Goal: Task Accomplishment & Management: Use online tool/utility

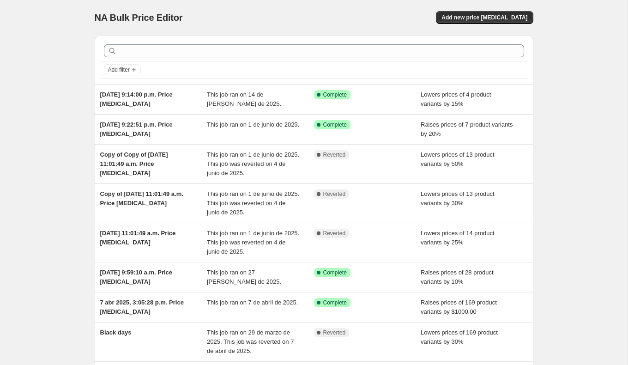
click at [505, 25] on div "NA Bulk Price Editor. This page is ready NA Bulk Price Editor Add new price [ME…" at bounding box center [314, 17] width 439 height 35
click at [510, 18] on span "Add new price [MEDICAL_DATA]" at bounding box center [485, 17] width 86 height 7
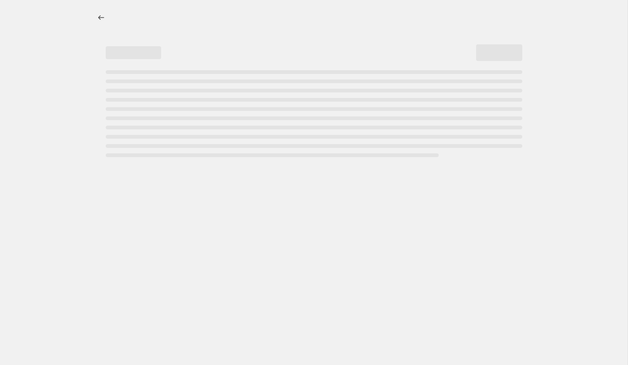
select select "percentage"
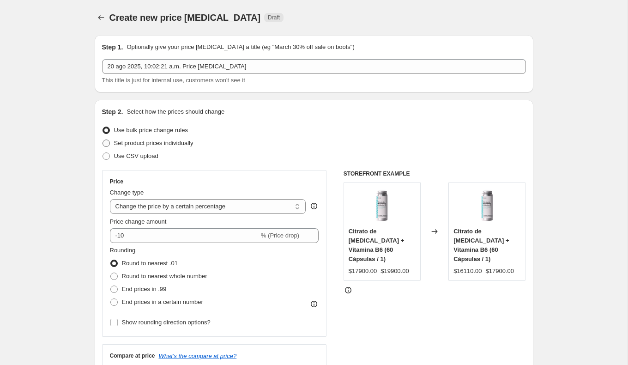
click at [191, 143] on span "Set product prices individually" at bounding box center [153, 142] width 79 height 7
click at [103, 140] on input "Set product prices individually" at bounding box center [103, 139] width 0 height 0
radio input "true"
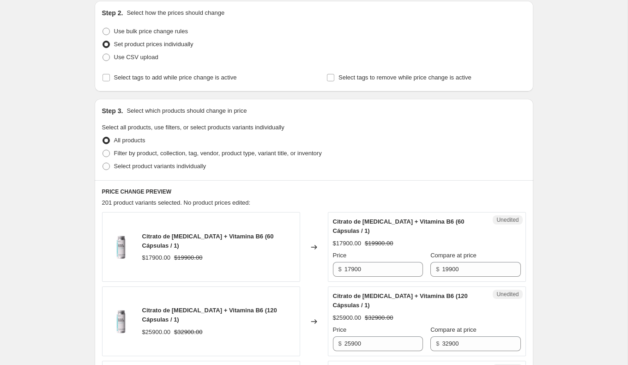
scroll to position [100, 0]
click at [189, 151] on span "Filter by product, collection, tag, vendor, product type, variant title, or inv…" at bounding box center [218, 152] width 208 height 7
click at [103, 149] on input "Filter by product, collection, tag, vendor, product type, variant title, or inv…" at bounding box center [103, 149] width 0 height 0
radio input "true"
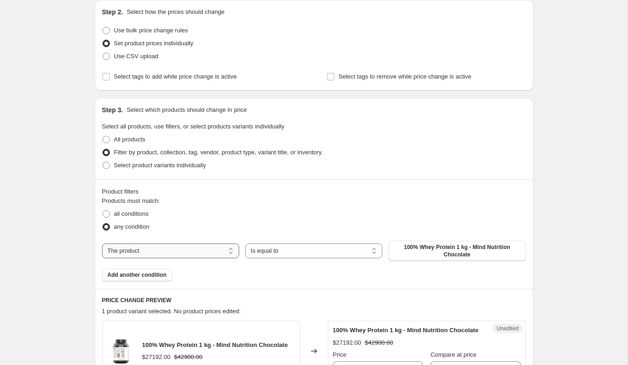
click at [232, 250] on select "The product The product's collection The product's tag The product's vendor The…" at bounding box center [170, 250] width 137 height 15
select select "collection"
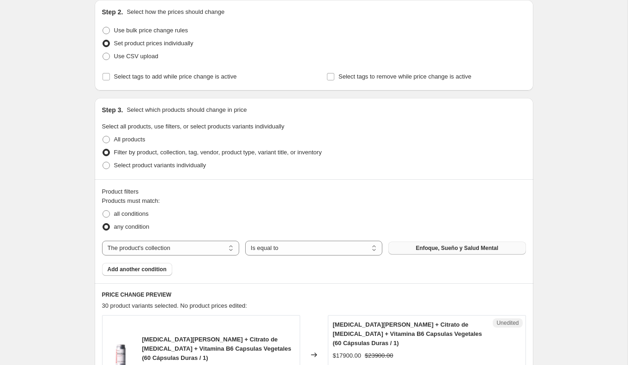
click at [443, 248] on span "Enfoque, Sueño y Salud Mental" at bounding box center [457, 247] width 83 height 7
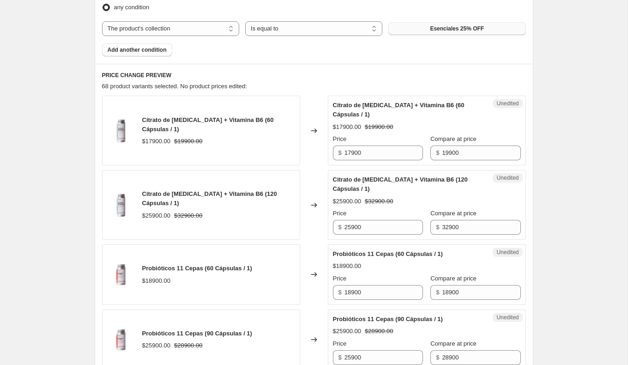
scroll to position [322, 0]
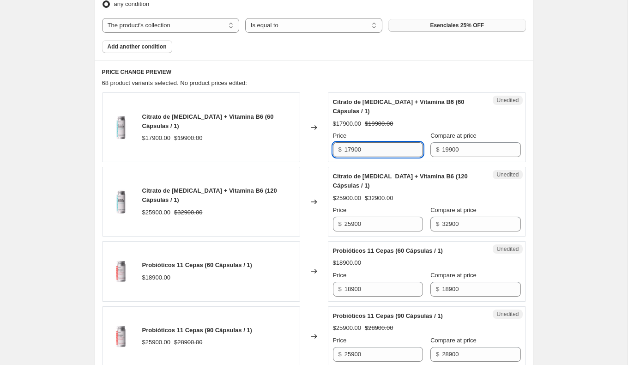
click at [365, 147] on input "17900" at bounding box center [384, 149] width 79 height 15
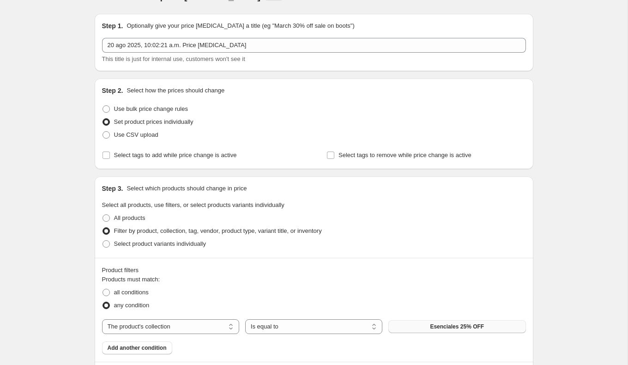
scroll to position [22, 0]
click at [108, 107] on span at bounding box center [106, 107] width 7 height 7
click at [103, 105] on input "Use bulk price change rules" at bounding box center [103, 104] width 0 height 0
radio input "true"
select select "percentage"
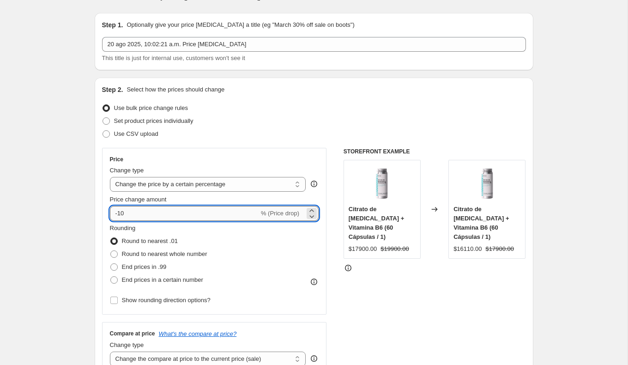
click at [170, 216] on input "-10" at bounding box center [184, 213] width 149 height 15
type input "-1"
type input "-25"
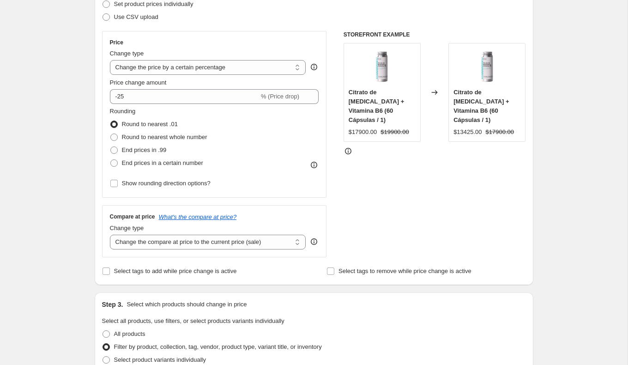
scroll to position [140, 0]
click at [163, 239] on select "Change the compare at price to the current price (sale) Change the compare at p…" at bounding box center [208, 241] width 196 height 15
select select "no_change"
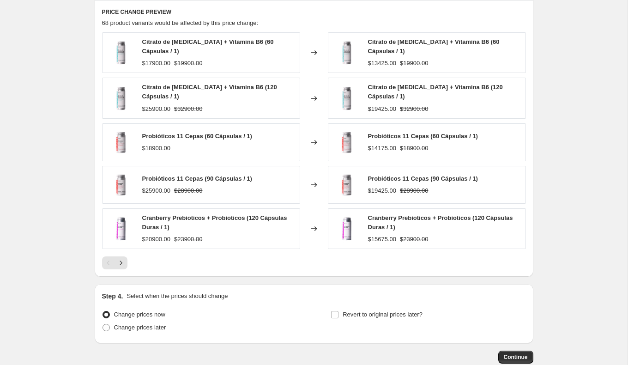
scroll to position [616, 0]
click at [126, 260] on button "Next" at bounding box center [121, 263] width 13 height 13
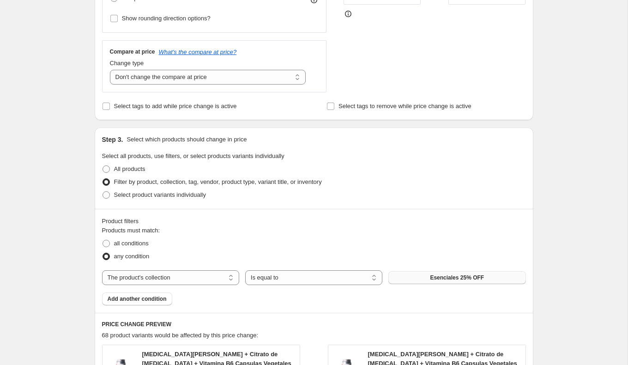
scroll to position [0, 0]
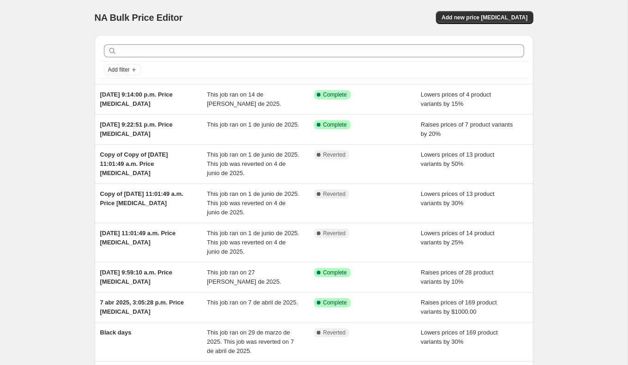
click at [511, 24] on div "NA Bulk Price Editor. This page is ready NA Bulk Price Editor Add new price [ME…" at bounding box center [314, 17] width 439 height 35
click at [512, 15] on span "Add new price [MEDICAL_DATA]" at bounding box center [485, 17] width 86 height 7
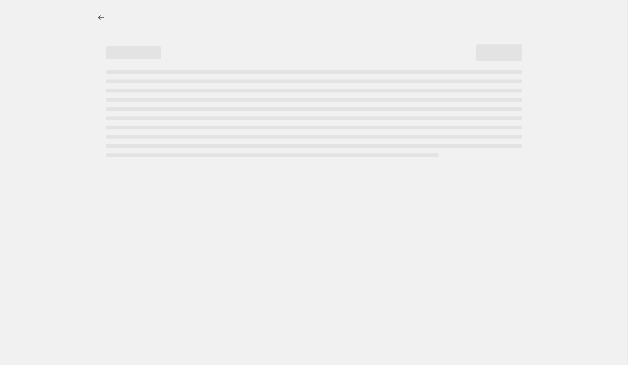
select select "percentage"
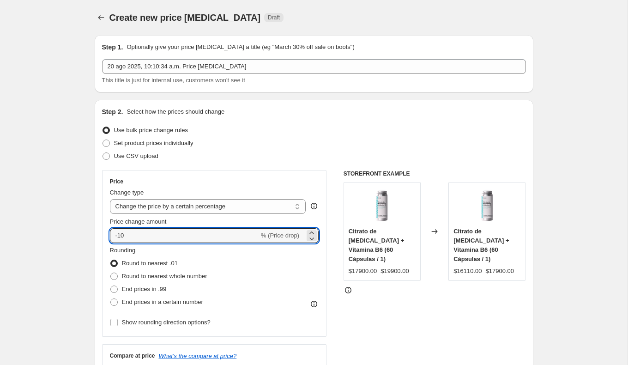
drag, startPoint x: 132, startPoint y: 236, endPoint x: 94, endPoint y: 236, distance: 37.4
click at [105, 235] on div "Price Change type Change the price to a certain amount Change the price by a ce…" at bounding box center [214, 253] width 225 height 167
click at [115, 236] on input "25" at bounding box center [179, 235] width 139 height 15
type input "-25"
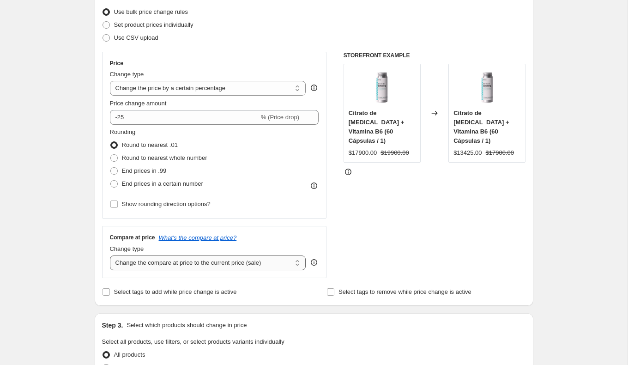
scroll to position [126, 0]
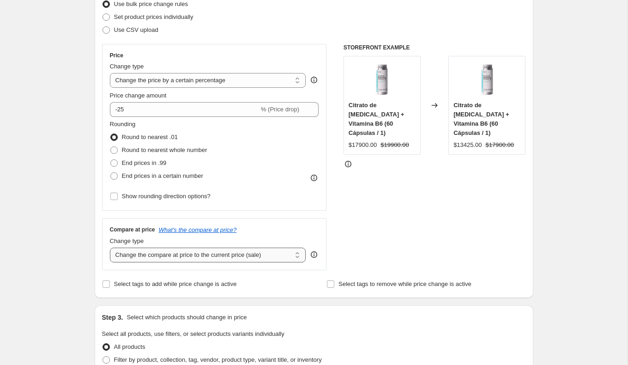
click at [129, 250] on select "Change the compare at price to the current price (sale) Change the compare at p…" at bounding box center [208, 255] width 196 height 15
click at [151, 253] on select "Change the compare at price to the current price (sale) Change the compare at p…" at bounding box center [208, 255] width 196 height 15
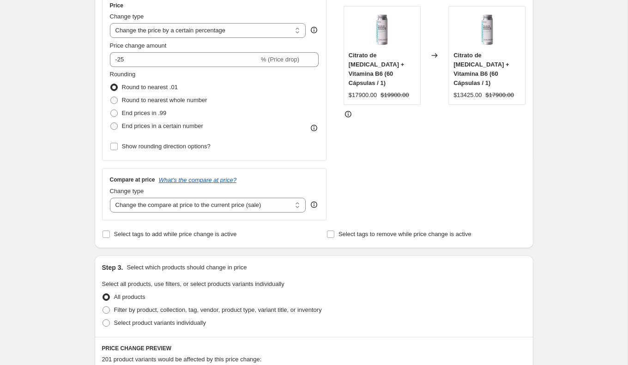
scroll to position [153, 0]
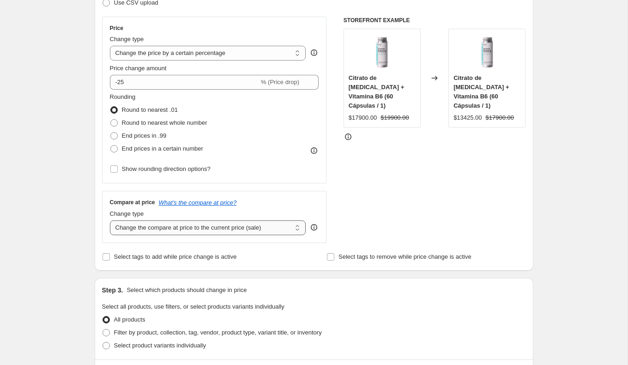
click at [221, 225] on select "Change the compare at price to the current price (sale) Change the compare at p…" at bounding box center [208, 227] width 196 height 15
select select "no_change"
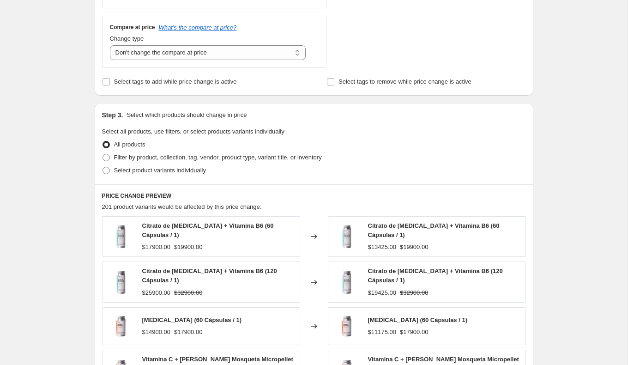
scroll to position [327, 0]
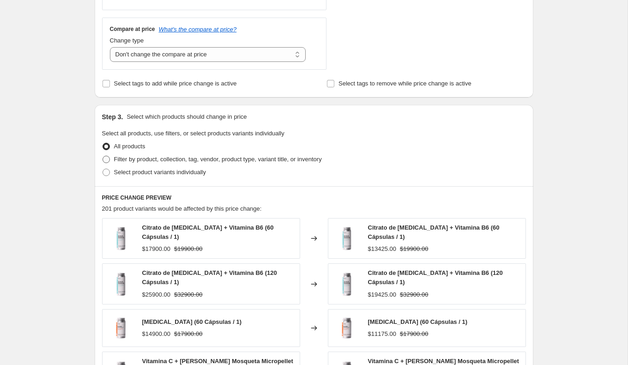
click at [169, 156] on span "Filter by product, collection, tag, vendor, product type, variant title, or inv…" at bounding box center [218, 159] width 208 height 7
click at [103, 156] on input "Filter by product, collection, tag, vendor, product type, variant title, or inv…" at bounding box center [103, 156] width 0 height 0
radio input "true"
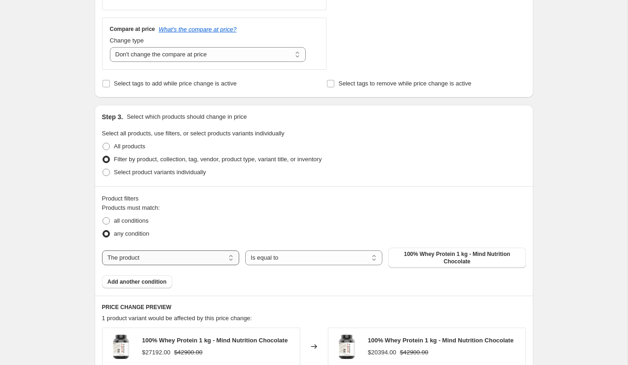
click at [177, 256] on select "The product The product's collection The product's tag The product's vendor The…" at bounding box center [170, 257] width 137 height 15
select select "collection"
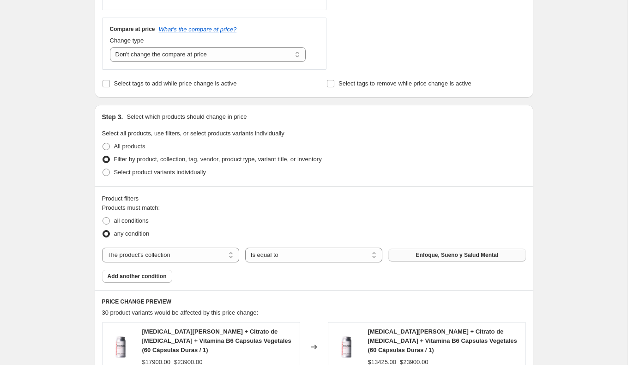
click at [431, 258] on button "Enfoque, Sueño y Salud Mental" at bounding box center [456, 254] width 137 height 13
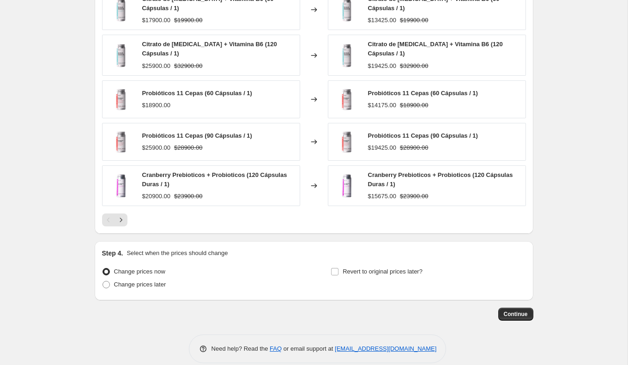
scroll to position [661, 0]
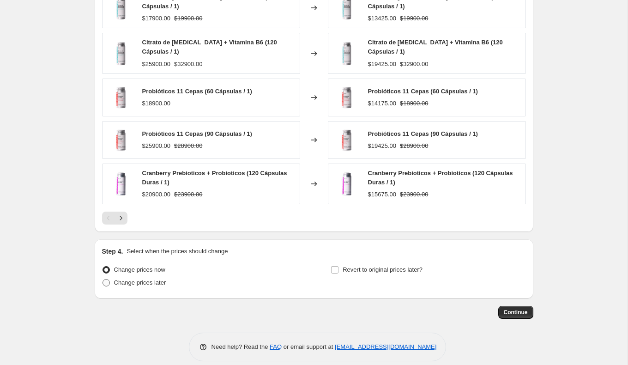
click at [121, 279] on span "Change prices later" at bounding box center [140, 282] width 52 height 7
click at [103, 279] on input "Change prices later" at bounding box center [103, 279] width 0 height 0
radio input "true"
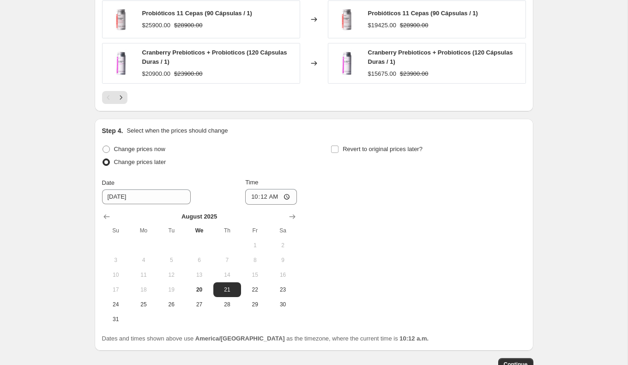
scroll to position [784, 0]
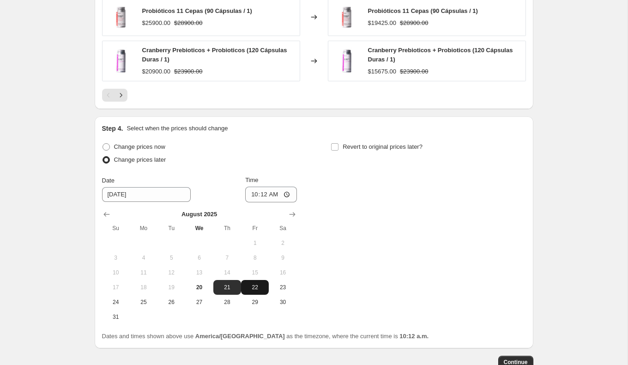
click at [254, 288] on button "22" at bounding box center [255, 287] width 28 height 15
type input "8/22/2025"
click at [288, 189] on input "10:12" at bounding box center [271, 195] width 52 height 16
type input "00:01"
click at [373, 202] on div "Change prices now Change prices later Date 8/22/2025 Time 00:01 August 2025 Su …" at bounding box center [314, 232] width 424 height 184
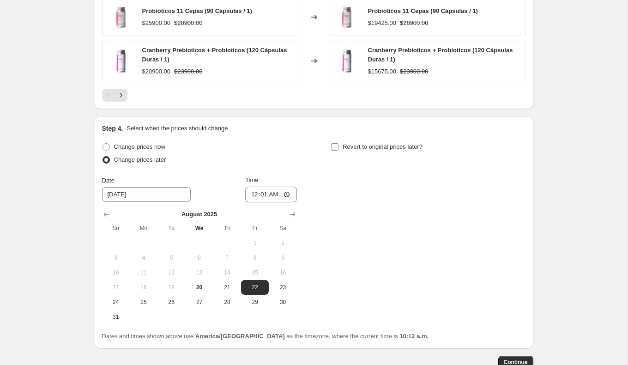
click at [335, 143] on input "Revert to original prices later?" at bounding box center [334, 146] width 7 height 7
checkbox input "true"
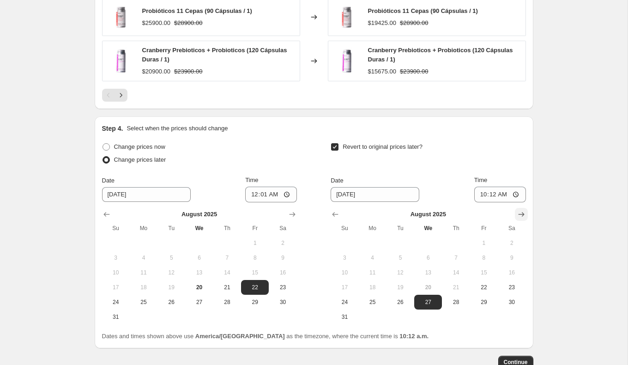
click at [516, 213] on button "Show next month, September 2025" at bounding box center [521, 214] width 13 height 13
click at [375, 241] on span "1" at bounding box center [373, 242] width 20 height 7
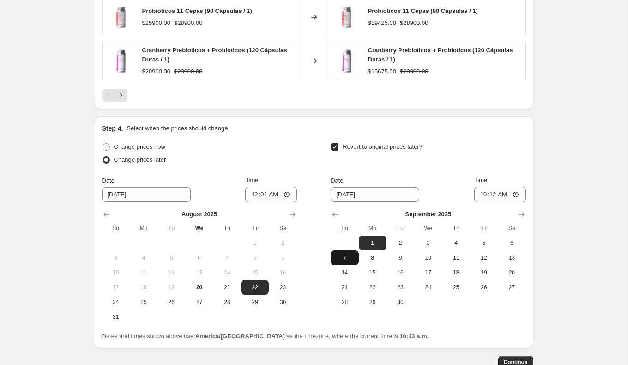
click at [346, 256] on span "7" at bounding box center [344, 257] width 20 height 7
type input "9/7/2025"
click at [523, 358] on span "Continue" at bounding box center [516, 361] width 24 height 7
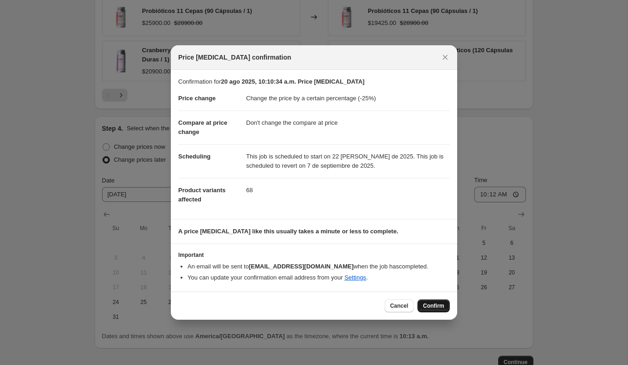
click at [439, 302] on span "Confirm" at bounding box center [433, 305] width 21 height 7
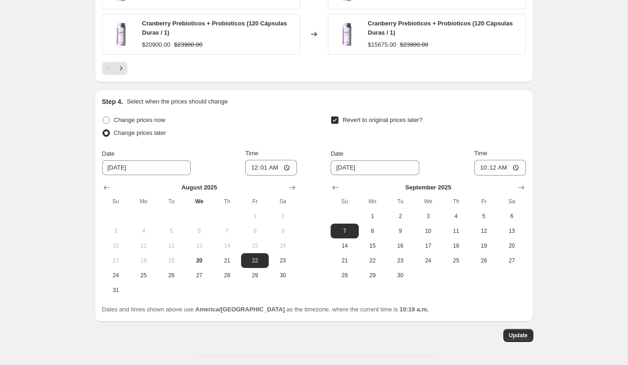
scroll to position [896, 0]
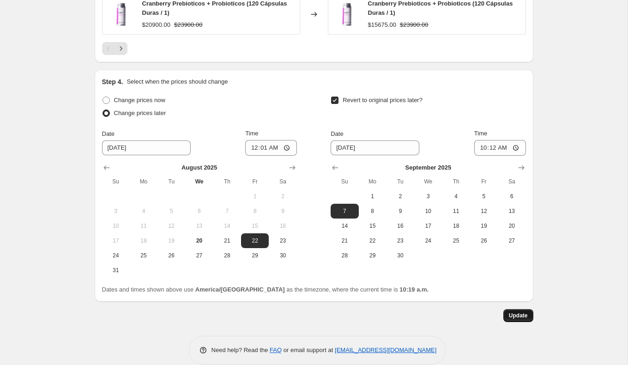
click at [513, 312] on span "Update" at bounding box center [518, 315] width 19 height 7
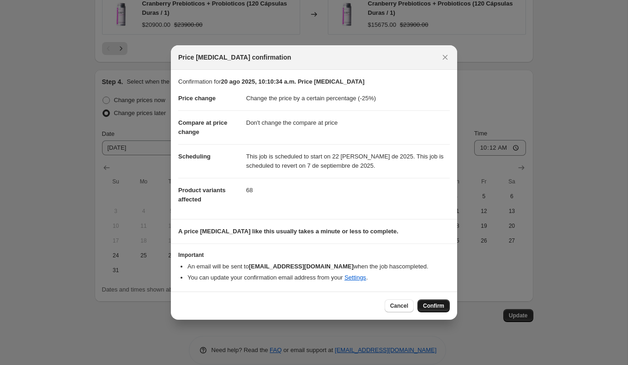
click at [425, 304] on span "Confirm" at bounding box center [433, 305] width 21 height 7
